Goal: Task Accomplishment & Management: Use online tool/utility

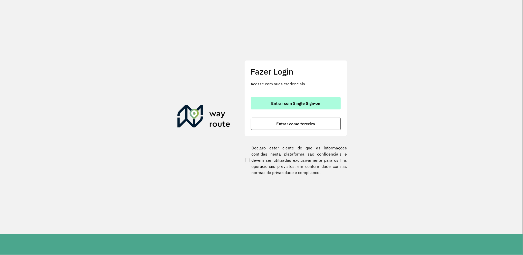
click at [278, 104] on span "Entrar com Single Sign-on" at bounding box center [295, 103] width 49 height 4
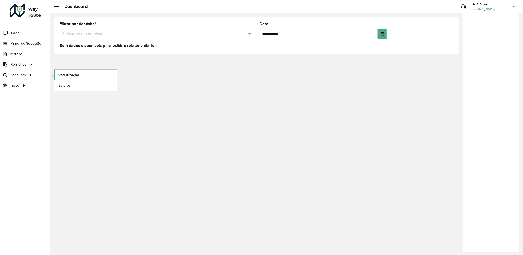
click at [56, 74] on link "Roteirização" at bounding box center [85, 75] width 63 height 10
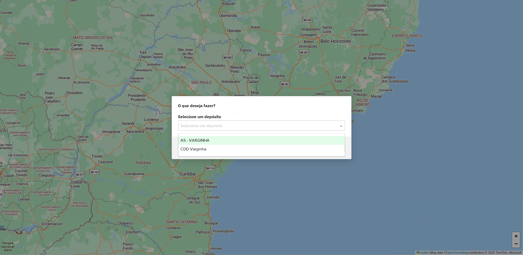
click at [285, 126] on input "text" at bounding box center [257, 126] width 152 height 6
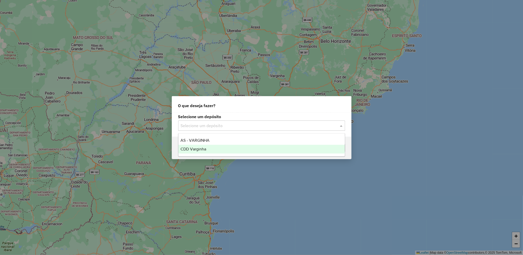
click at [274, 147] on div "CDD Varginha" at bounding box center [261, 149] width 166 height 9
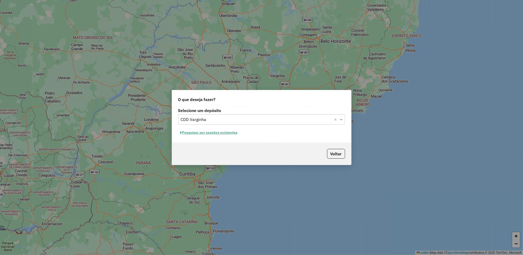
click at [232, 132] on button "Pesquisar por sessões existentes" at bounding box center [209, 133] width 62 height 8
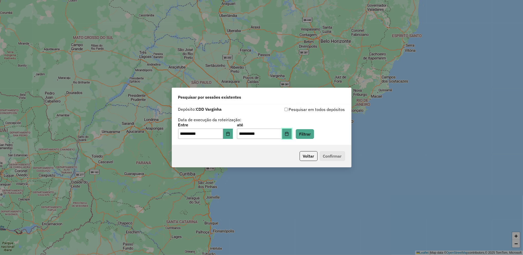
click at [292, 136] on button "Choose Date" at bounding box center [287, 134] width 10 height 10
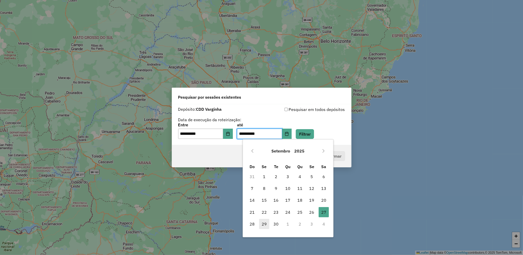
click at [266, 225] on span "29" at bounding box center [264, 224] width 10 height 10
type input "**********"
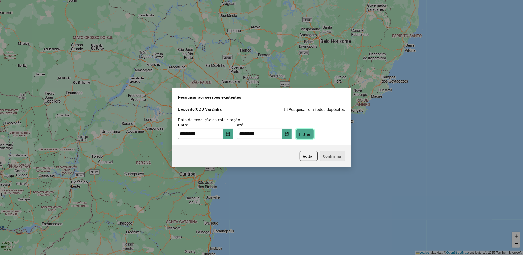
click at [314, 134] on button "Filtrar" at bounding box center [305, 134] width 18 height 10
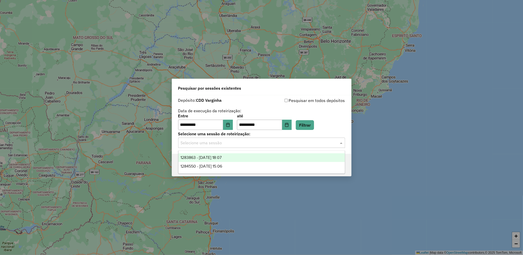
click at [287, 148] on div "Selecione uma sessão" at bounding box center [261, 143] width 167 height 10
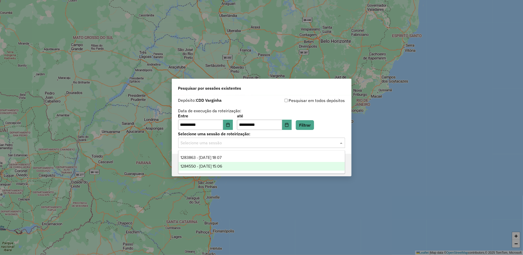
click at [268, 167] on div "1284550 - 29/09/2025 15:06" at bounding box center [261, 166] width 166 height 9
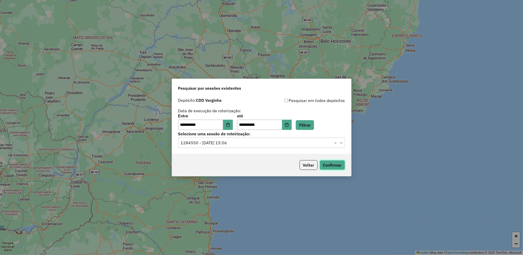
click at [333, 169] on button "Confirmar" at bounding box center [332, 165] width 25 height 10
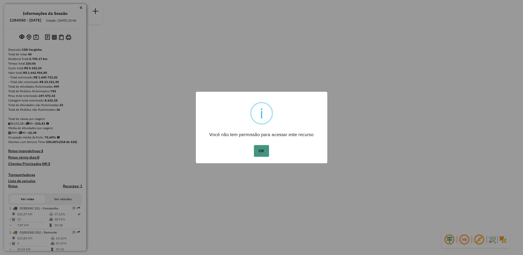
click at [262, 153] on button "OK" at bounding box center [261, 151] width 15 height 12
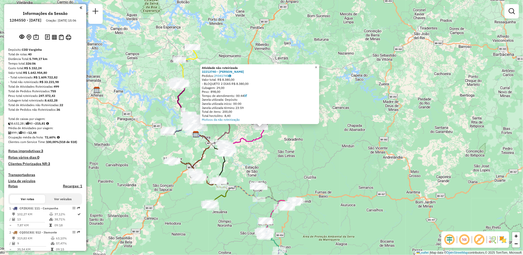
click at [317, 65] on span "×" at bounding box center [316, 67] width 2 height 4
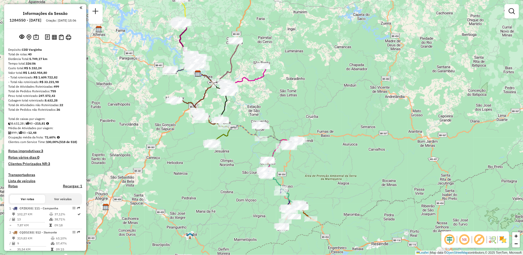
drag, startPoint x: 322, startPoint y: 184, endPoint x: 324, endPoint y: 123, distance: 60.9
click at [324, 123] on div "Janela de atendimento Grade de atendimento Capacidade Transportadoras Veículos …" at bounding box center [261, 127] width 523 height 255
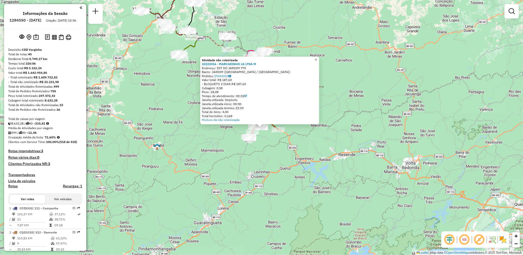
click at [317, 58] on span "×" at bounding box center [316, 60] width 2 height 4
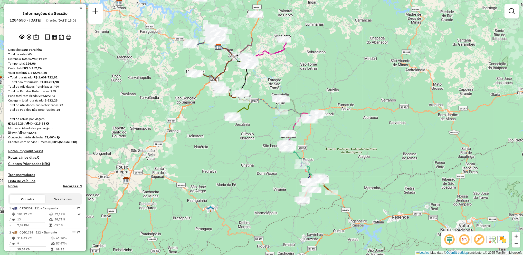
drag, startPoint x: 262, startPoint y: 93, endPoint x: 315, endPoint y: 156, distance: 82.3
click at [315, 156] on div "Janela de atendimento Grade de atendimento Capacidade Transportadoras Veículos …" at bounding box center [261, 127] width 523 height 255
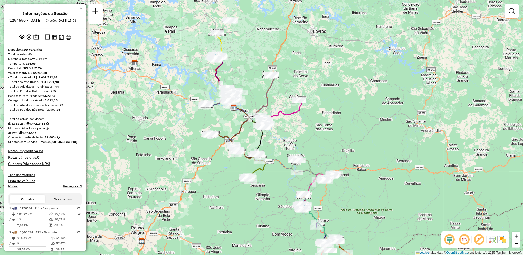
drag, startPoint x: 289, startPoint y: 52, endPoint x: 305, endPoint y: 113, distance: 62.8
click at [305, 113] on div "Janela de atendimento Grade de atendimento Capacidade Transportadoras Veículos …" at bounding box center [261, 127] width 523 height 255
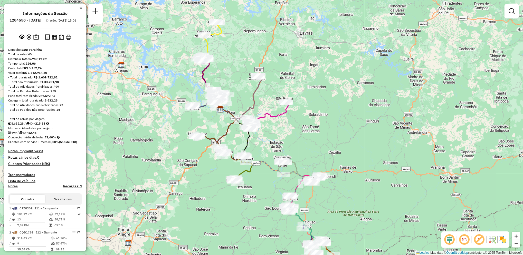
drag, startPoint x: 343, startPoint y: 169, endPoint x: 329, endPoint y: 171, distance: 13.5
click at [329, 171] on div "Janela de atendimento Grade de atendimento Capacidade Transportadoras Veículos …" at bounding box center [261, 127] width 523 height 255
